Goal: Check status: Check status

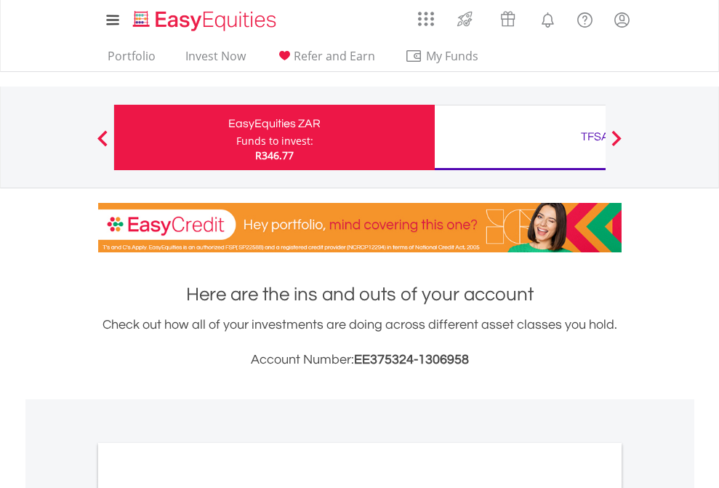
click at [236, 137] on div "Funds to invest:" at bounding box center [274, 141] width 77 height 15
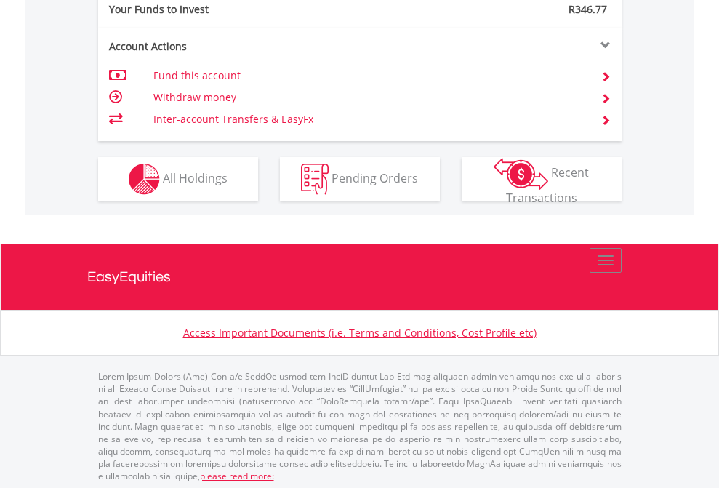
scroll to position [1451, 0]
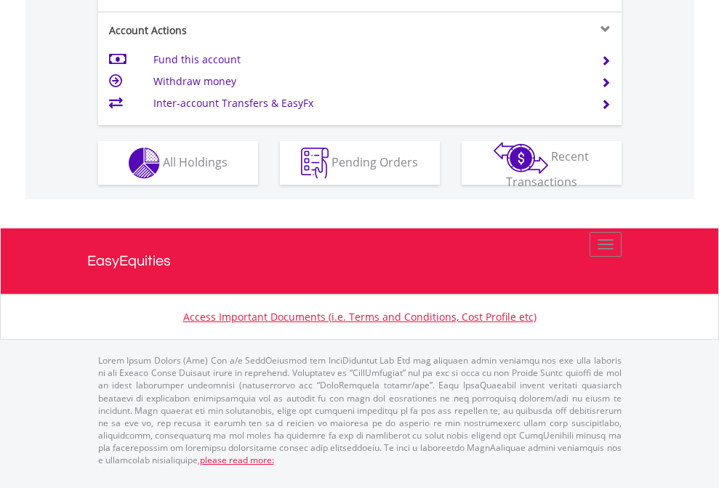
scroll to position [1422, 0]
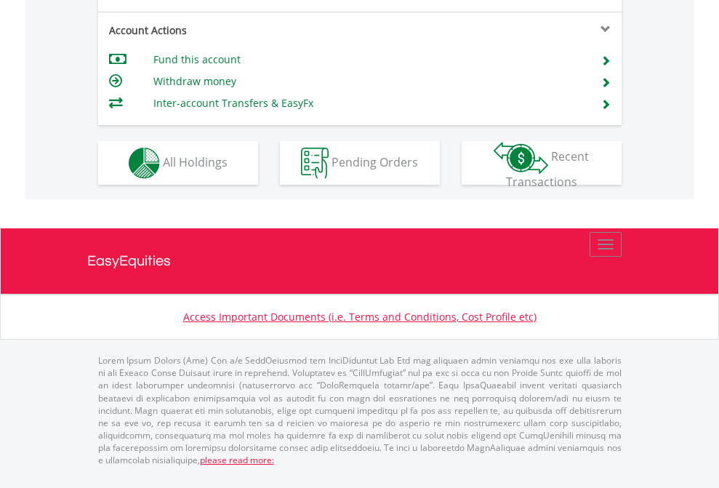
scroll to position [1364, 0]
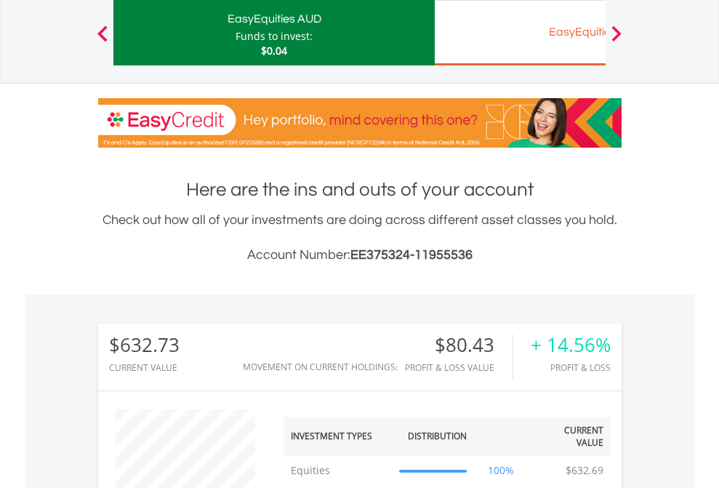
click at [520, 33] on div "EasyEquities EUR" at bounding box center [594, 32] width 303 height 20
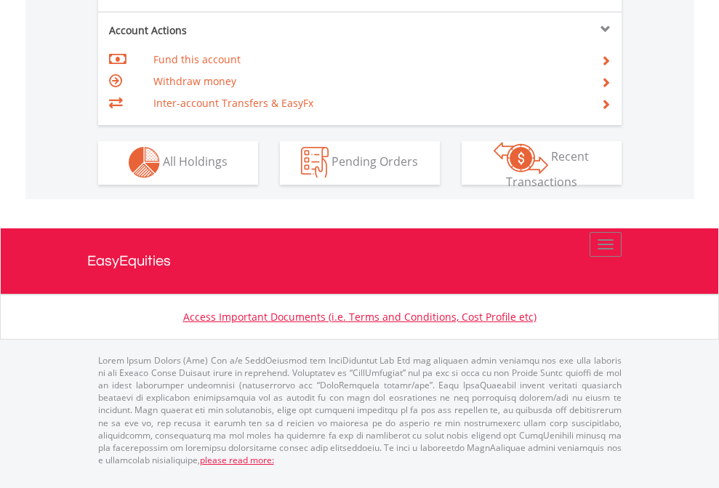
scroll to position [1359, 0]
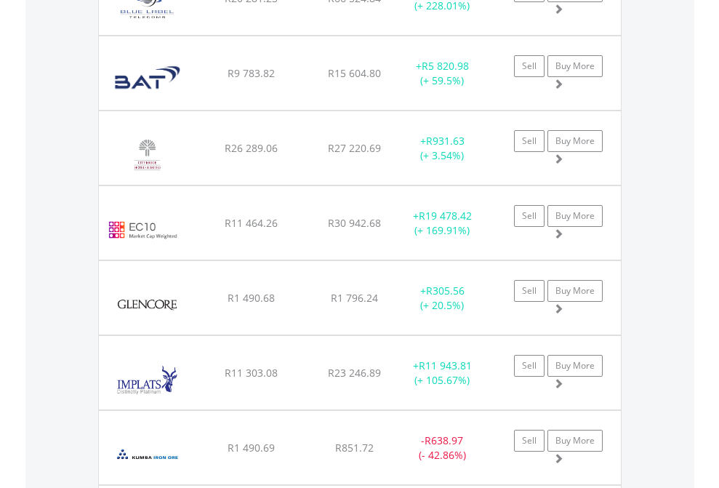
scroll to position [105, 0]
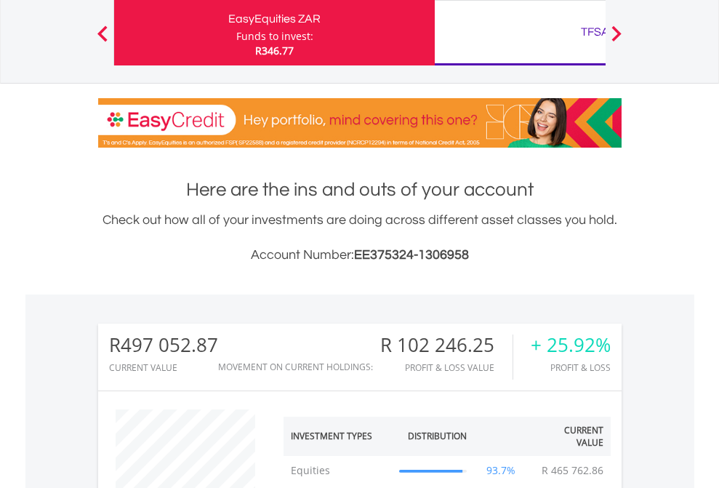
click at [520, 33] on div "TFSA" at bounding box center [594, 32] width 303 height 20
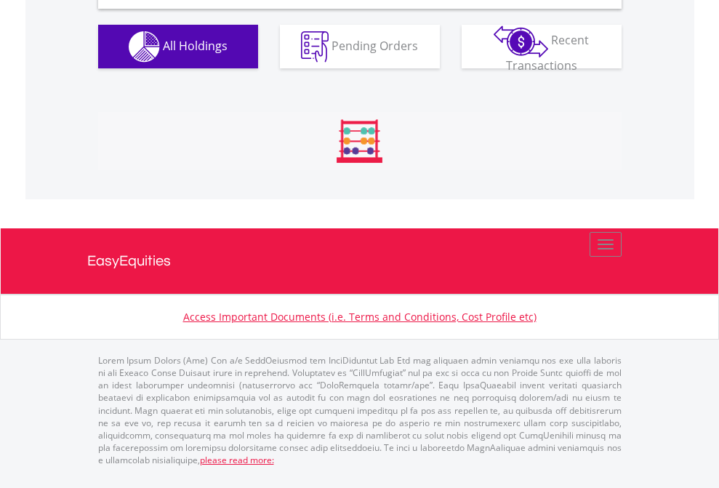
scroll to position [1405, 0]
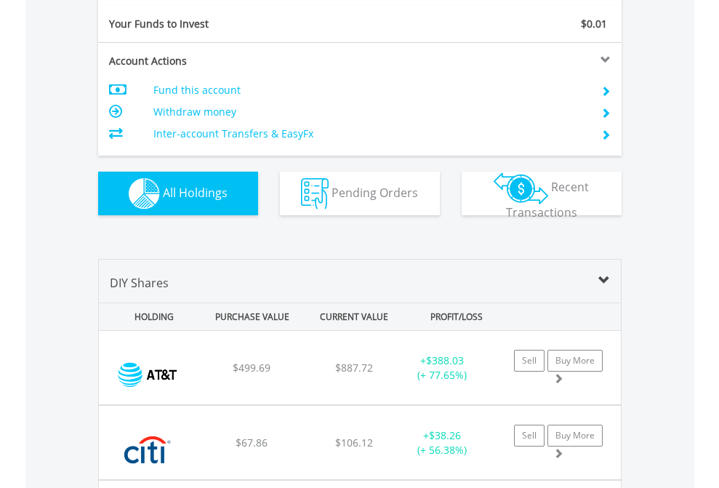
scroll to position [1616, 0]
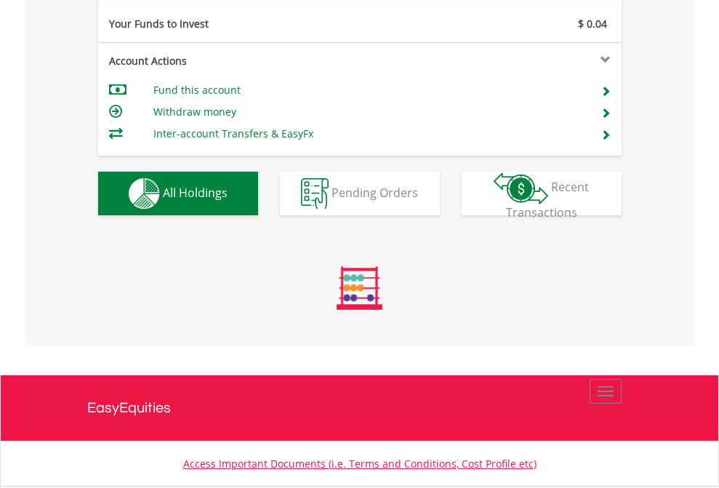
scroll to position [1616, 0]
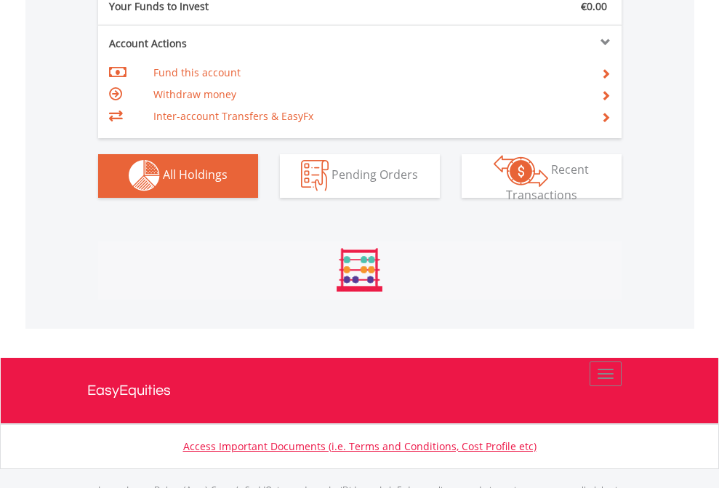
scroll to position [1439, 0]
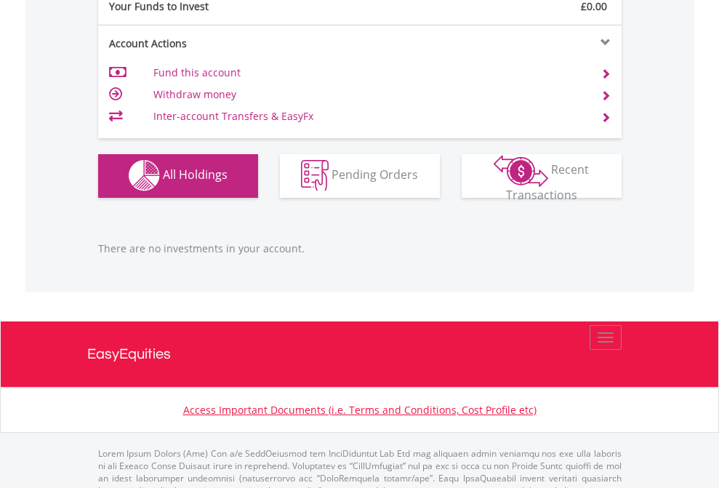
scroll to position [1439, 0]
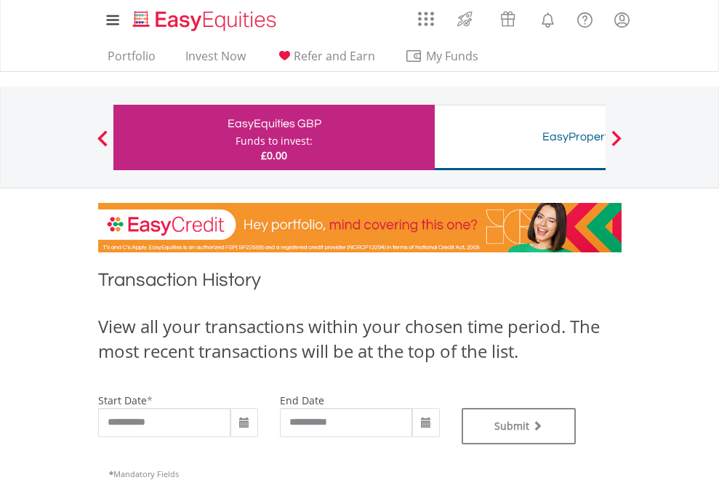
type input "**********"
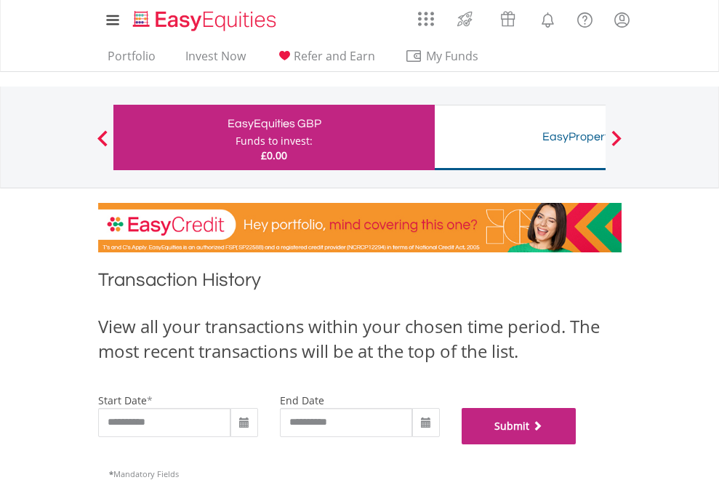
click at [576, 444] on button "Submit" at bounding box center [518, 426] width 115 height 36
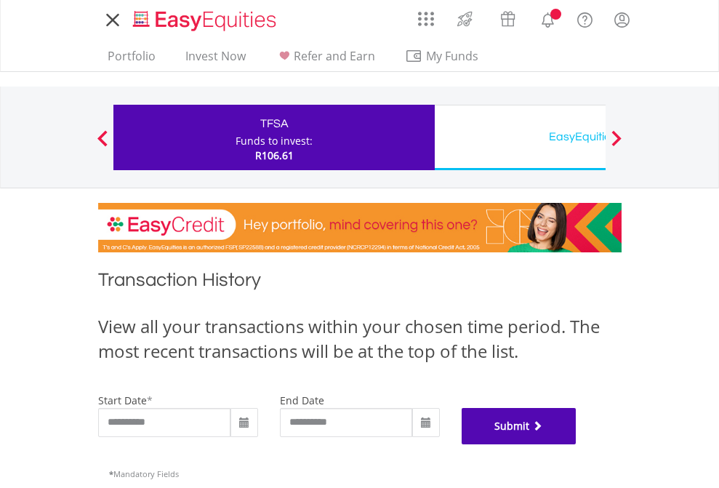
click at [576, 444] on button "Submit" at bounding box center [518, 426] width 115 height 36
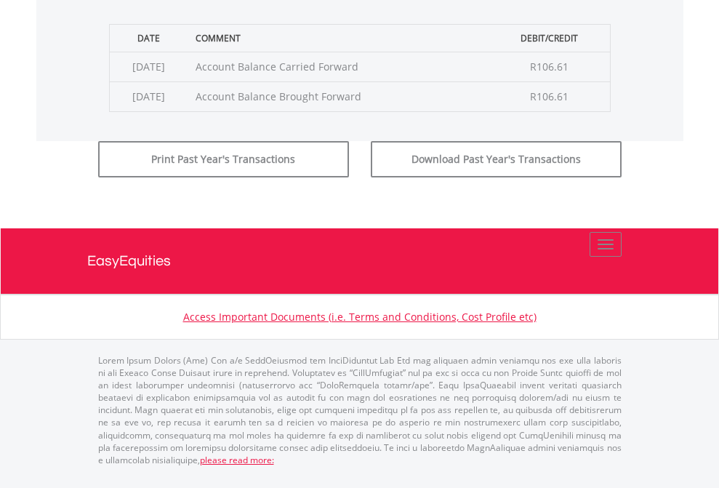
scroll to position [589, 0]
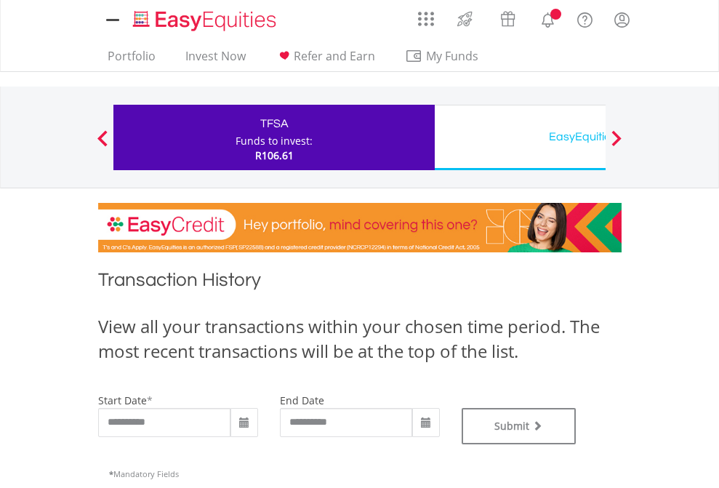
click at [520, 137] on div "EasyEquities USD" at bounding box center [594, 136] width 303 height 20
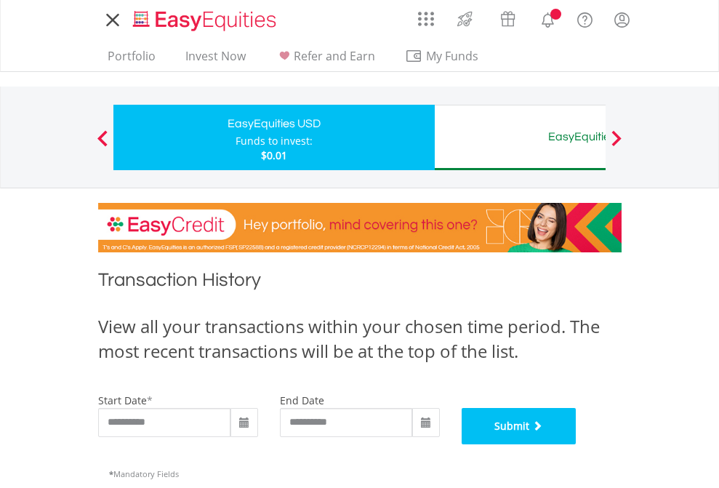
click at [576, 444] on button "Submit" at bounding box center [518, 426] width 115 height 36
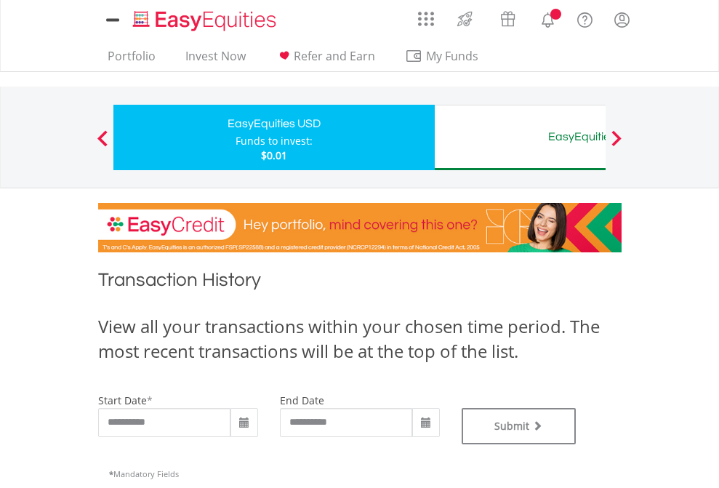
click at [520, 137] on div "EasyEquities AUD" at bounding box center [594, 136] width 303 height 20
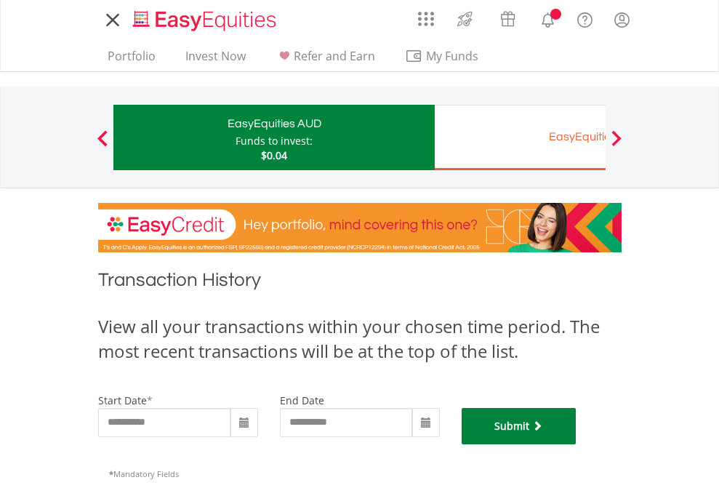
click at [576, 444] on button "Submit" at bounding box center [518, 426] width 115 height 36
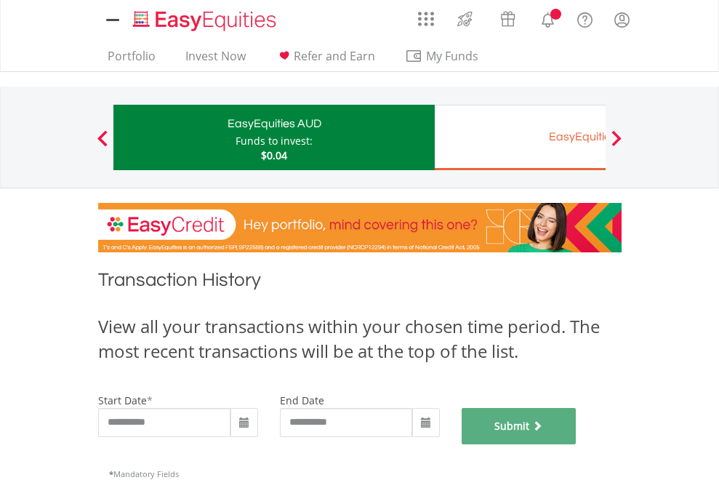
scroll to position [589, 0]
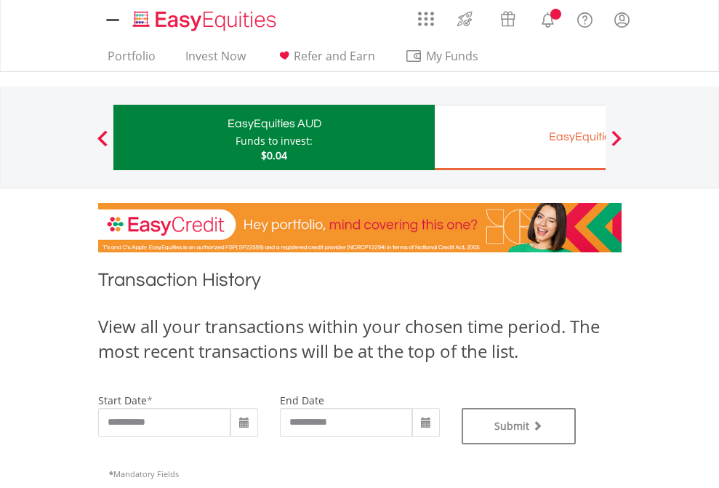
click at [520, 137] on div "EasyEquities EUR" at bounding box center [594, 136] width 303 height 20
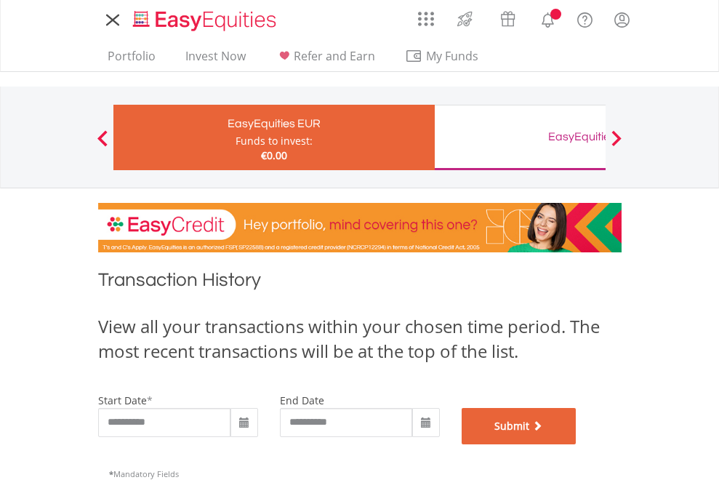
click at [576, 444] on button "Submit" at bounding box center [518, 426] width 115 height 36
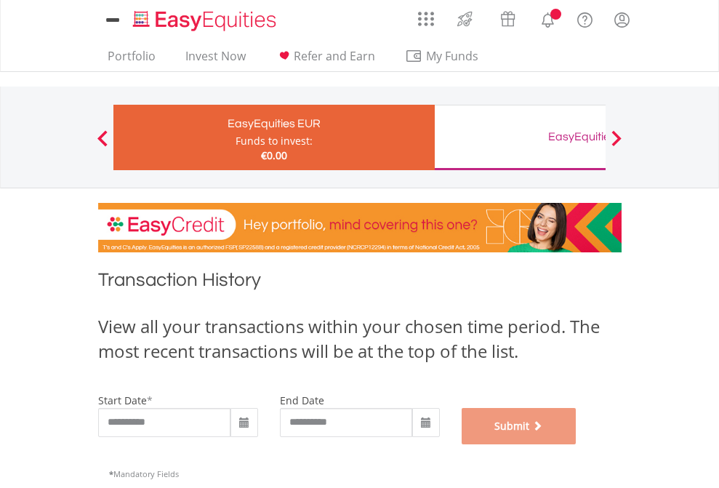
scroll to position [589, 0]
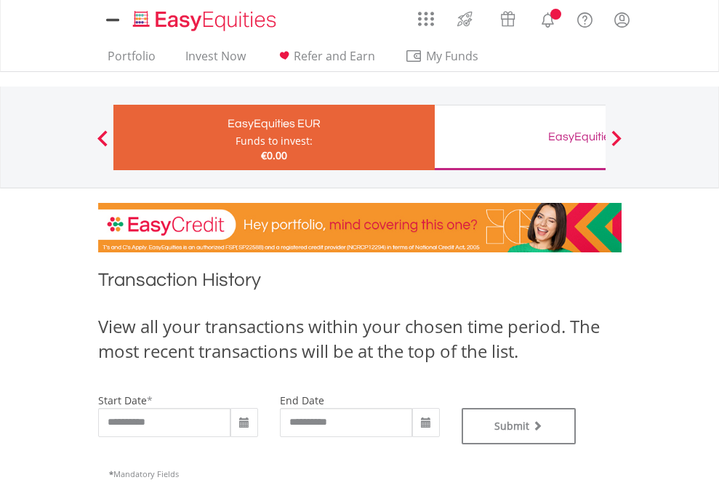
click at [520, 137] on div "EasyEquities GBP" at bounding box center [594, 136] width 303 height 20
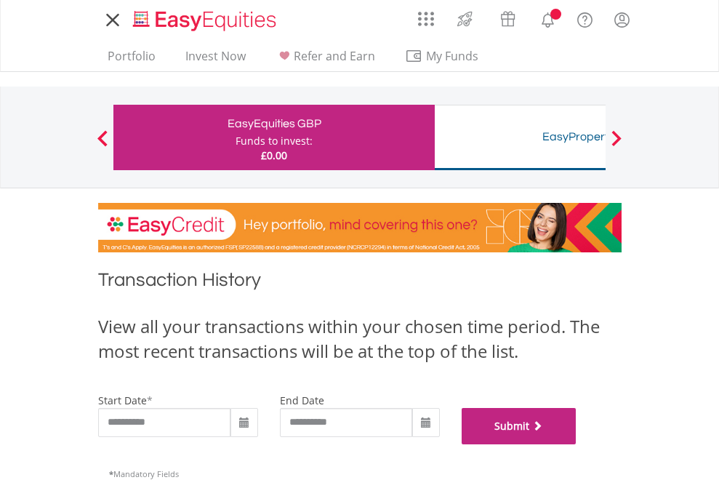
click at [576, 444] on button "Submit" at bounding box center [518, 426] width 115 height 36
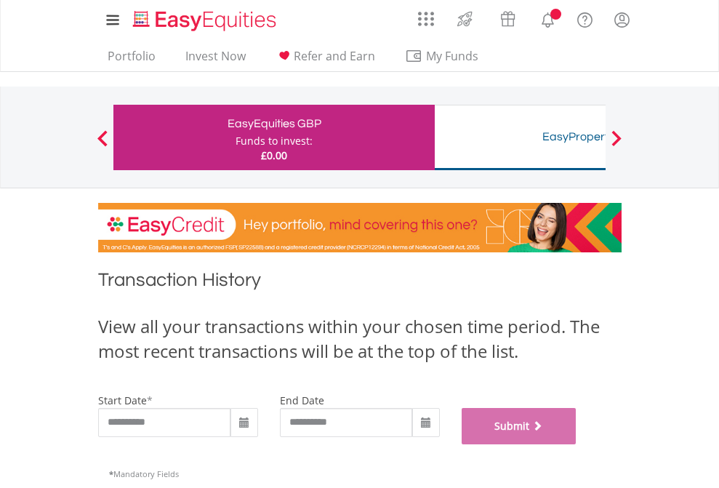
scroll to position [589, 0]
